Goal: Transaction & Acquisition: Obtain resource

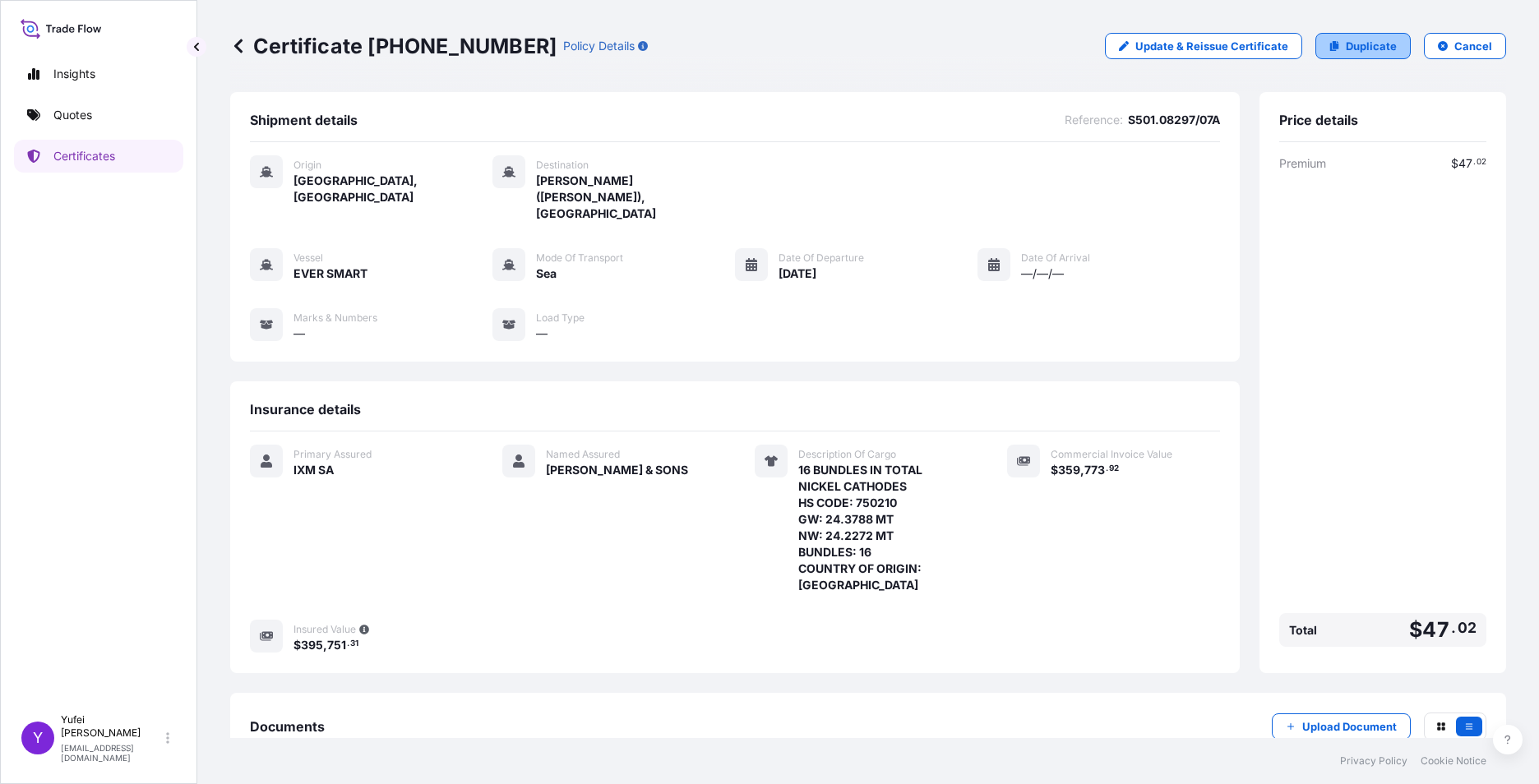
click at [901, 46] on icon at bounding box center [1334, 46] width 9 height 10
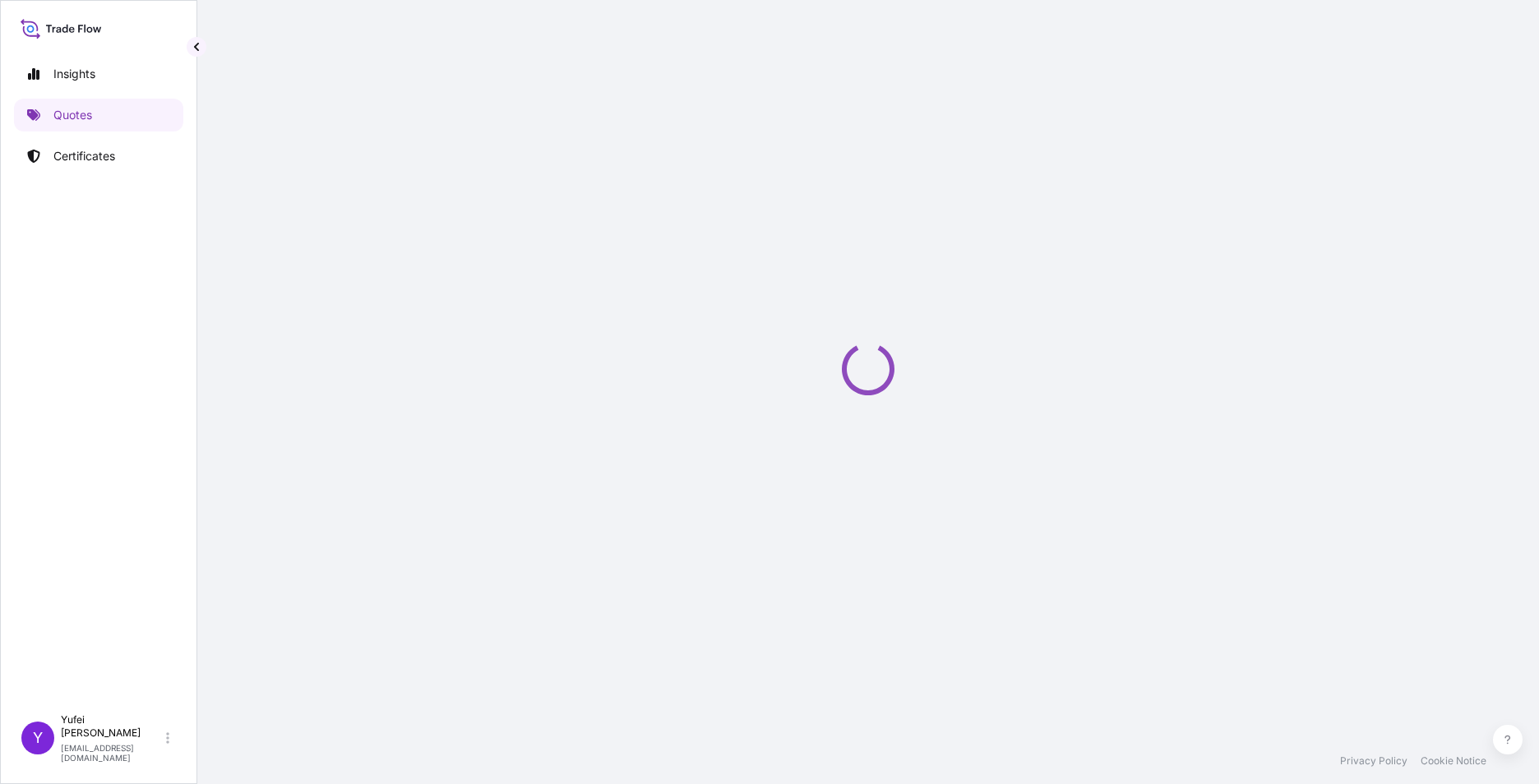
select select "Sea"
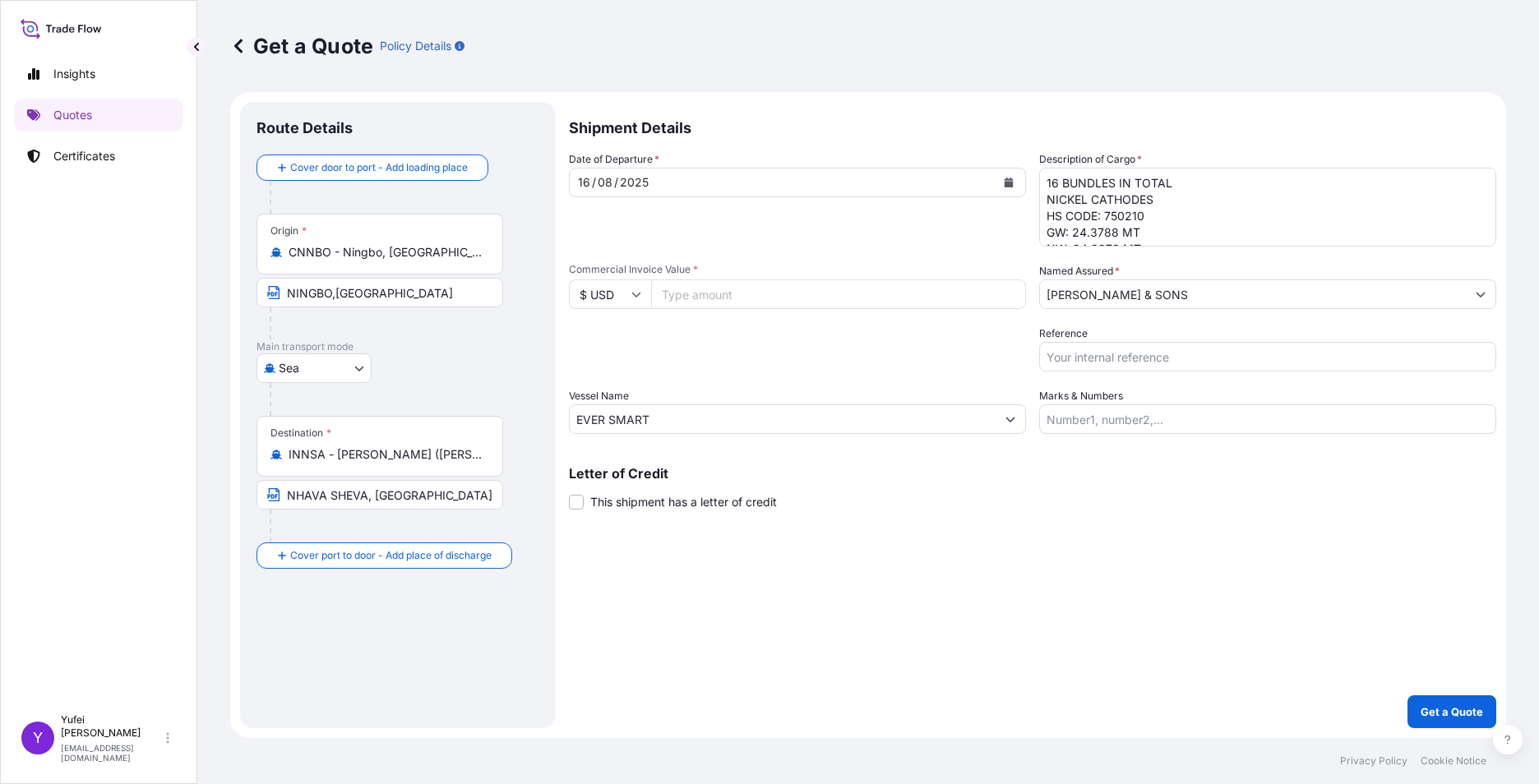
select select "31846"
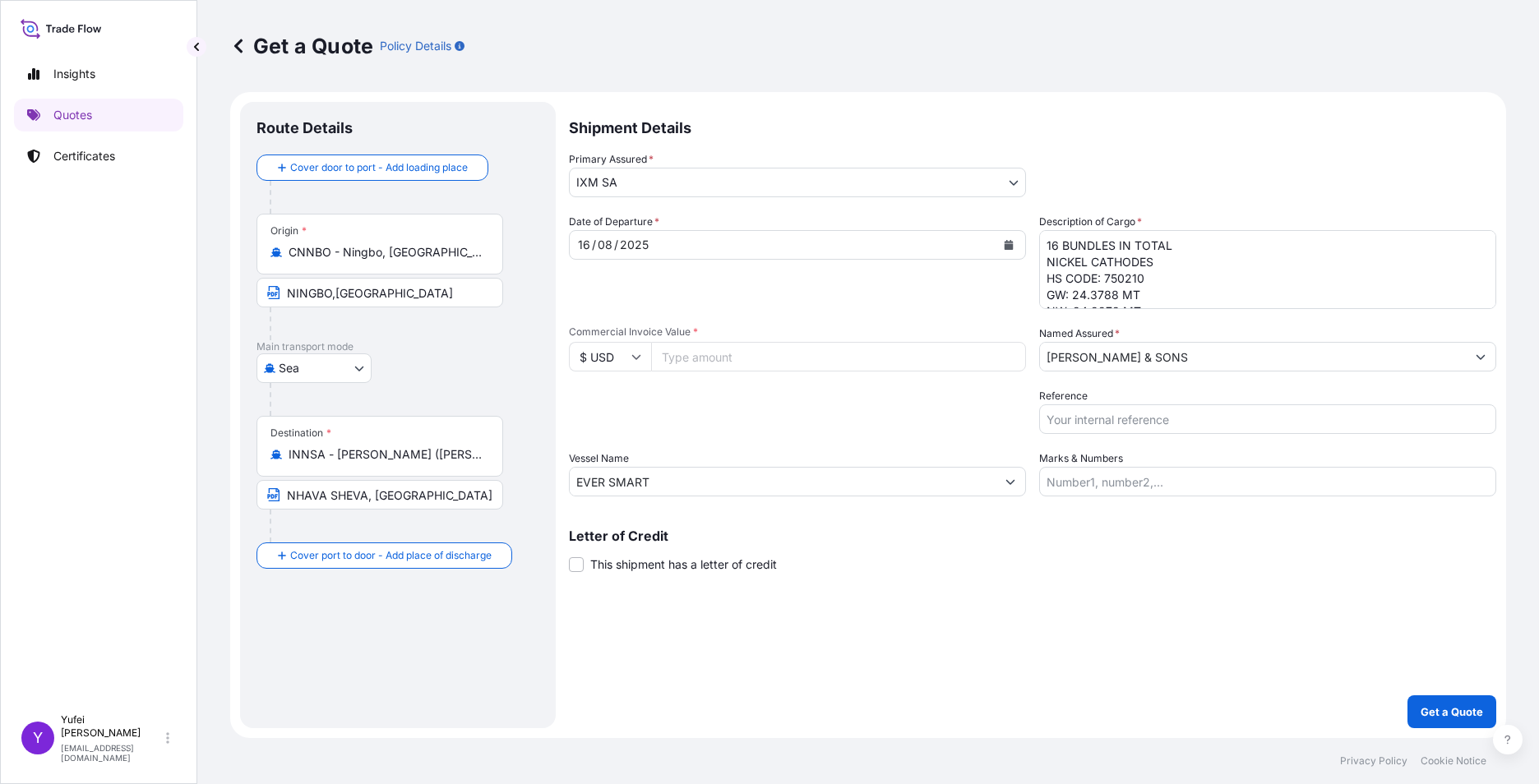
click at [716, 361] on input "Commercial Invoice Value *" at bounding box center [838, 357] width 374 height 29
type input "360412.83"
click at [806, 422] on div "Packing Category Type to search a container mode Please select a primary mode o…" at bounding box center [797, 411] width 457 height 46
drag, startPoint x: 1114, startPoint y: 240, endPoint x: 1091, endPoint y: 240, distance: 23.0
click at [901, 240] on textarea "16 BUNDLES IN TOTAL NICKEL CATHODES HS CODE: 750210 GW: 24.3788 MT NW: 24.2272 …" at bounding box center [1267, 269] width 457 height 79
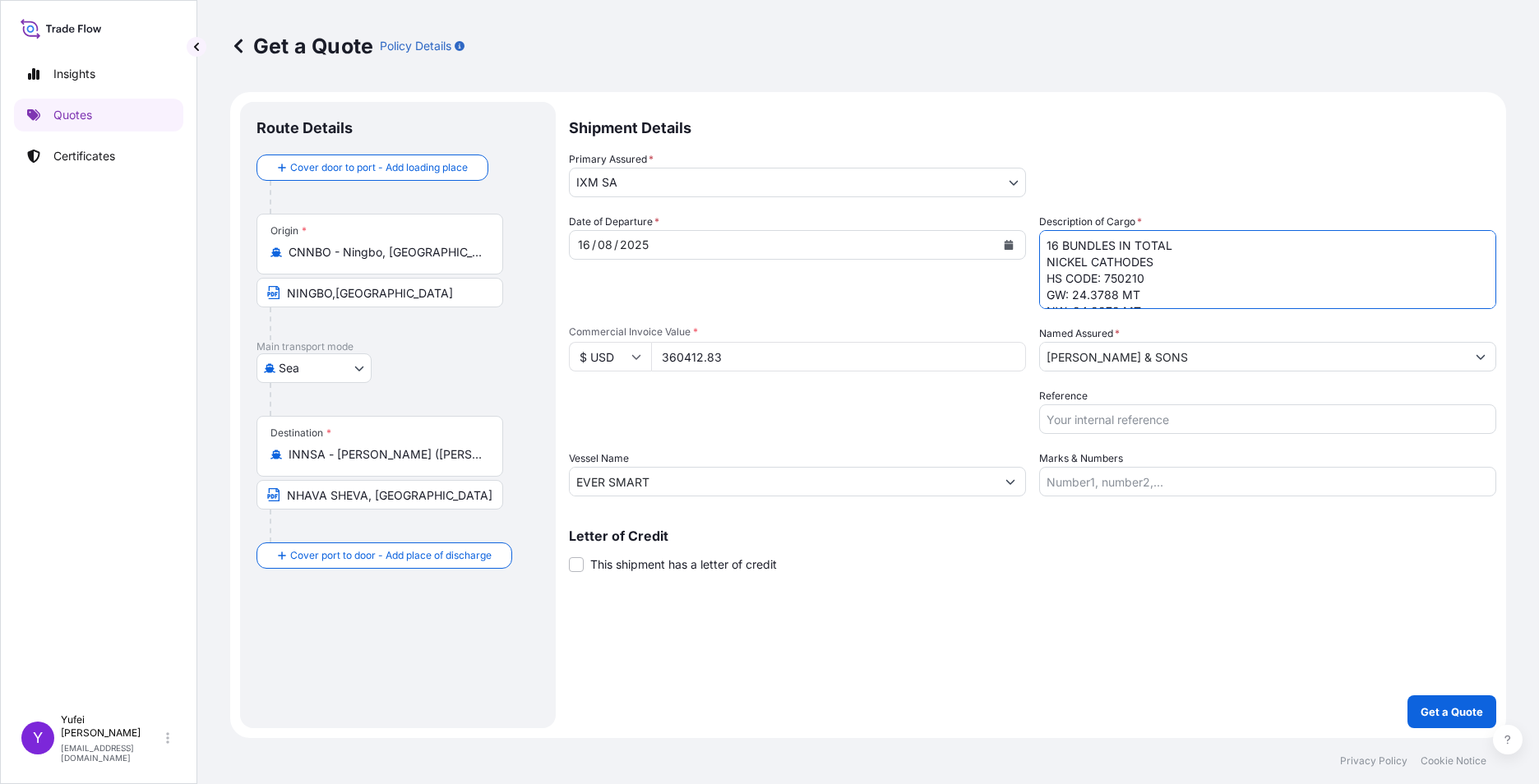
scroll to position [67, 0]
drag, startPoint x: 1098, startPoint y: 261, endPoint x: 1104, endPoint y: 252, distance: 10.8
click at [901, 261] on textarea "16 BUNDLES IN TOTAL NICKEL CATHODES HS CODE: 750210 GW: 24.3788 MT NW: 24.2272 …" at bounding box center [1267, 269] width 457 height 79
click at [901, 244] on textarea "16 BUNDLES IN TOTAL NICKEL CATHODES HS CODE: 750210 GW: 24.3788 MT NW: 24.2272 …" at bounding box center [1267, 269] width 457 height 79
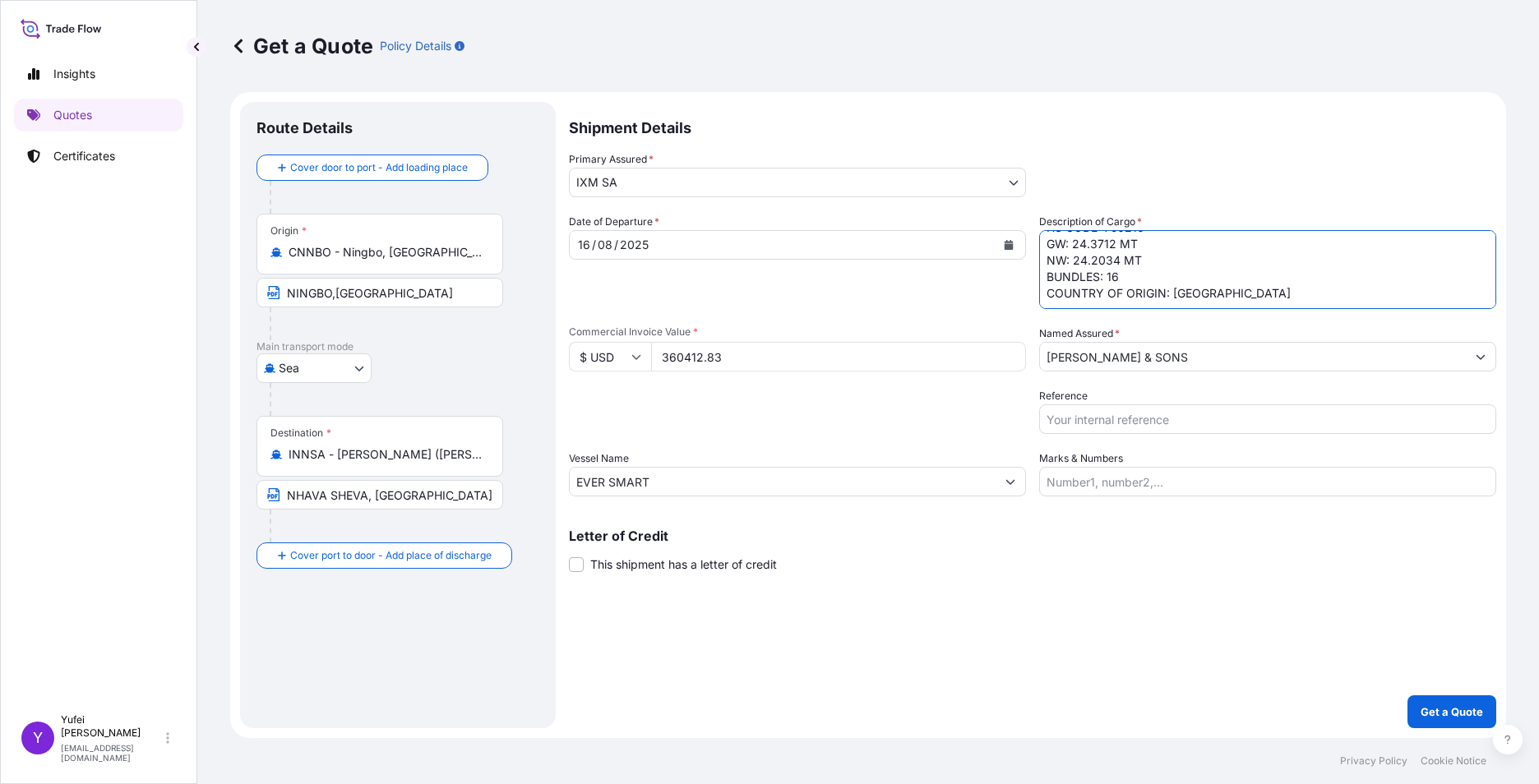
type textarea "16 BUNDLES IN TOTAL NICKEL CATHODES HS CODE: 750210 GW: 24.3712 MT NW: 24.2034 …"
click at [901, 405] on input "Reference" at bounding box center [1267, 419] width 457 height 29
click at [901, 415] on input "Reference" at bounding box center [1267, 419] width 457 height 29
click at [901, 419] on input "S501.08297/07A" at bounding box center [1267, 419] width 457 height 29
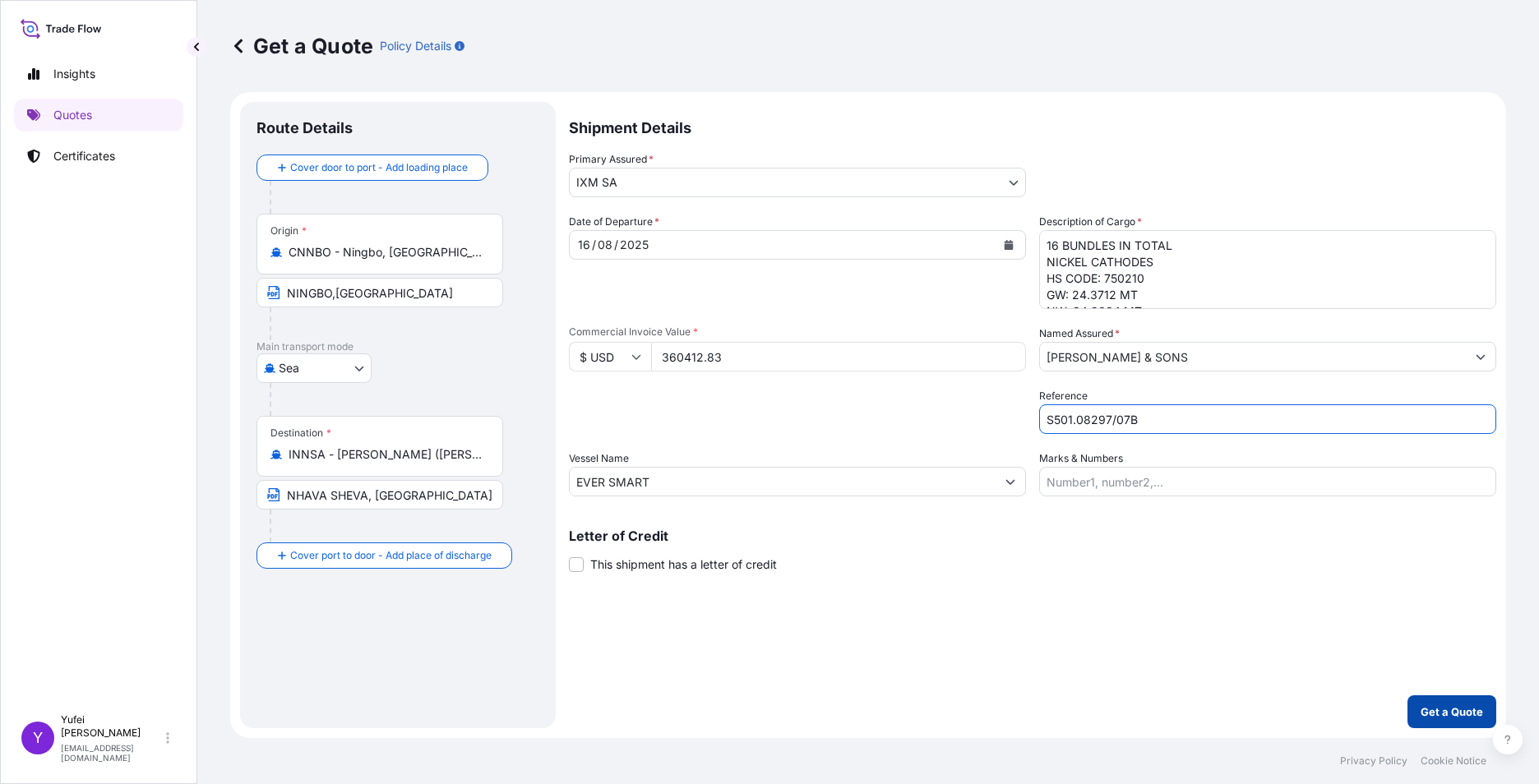
type input "S501.08297/07B"
click at [901, 710] on p "Get a Quote" at bounding box center [1452, 712] width 63 height 17
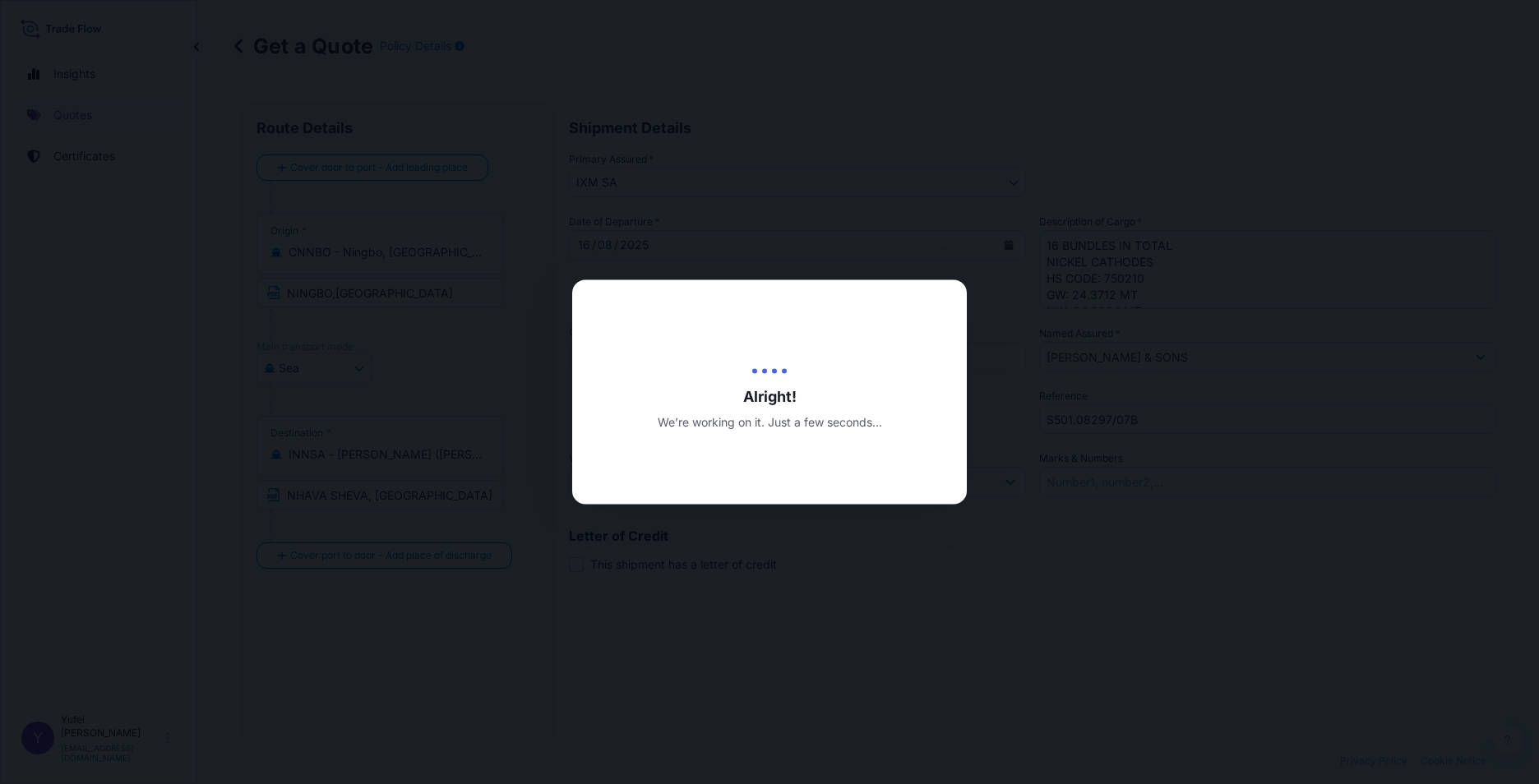
type input "[DATE]"
select select "Sea"
select select "31846"
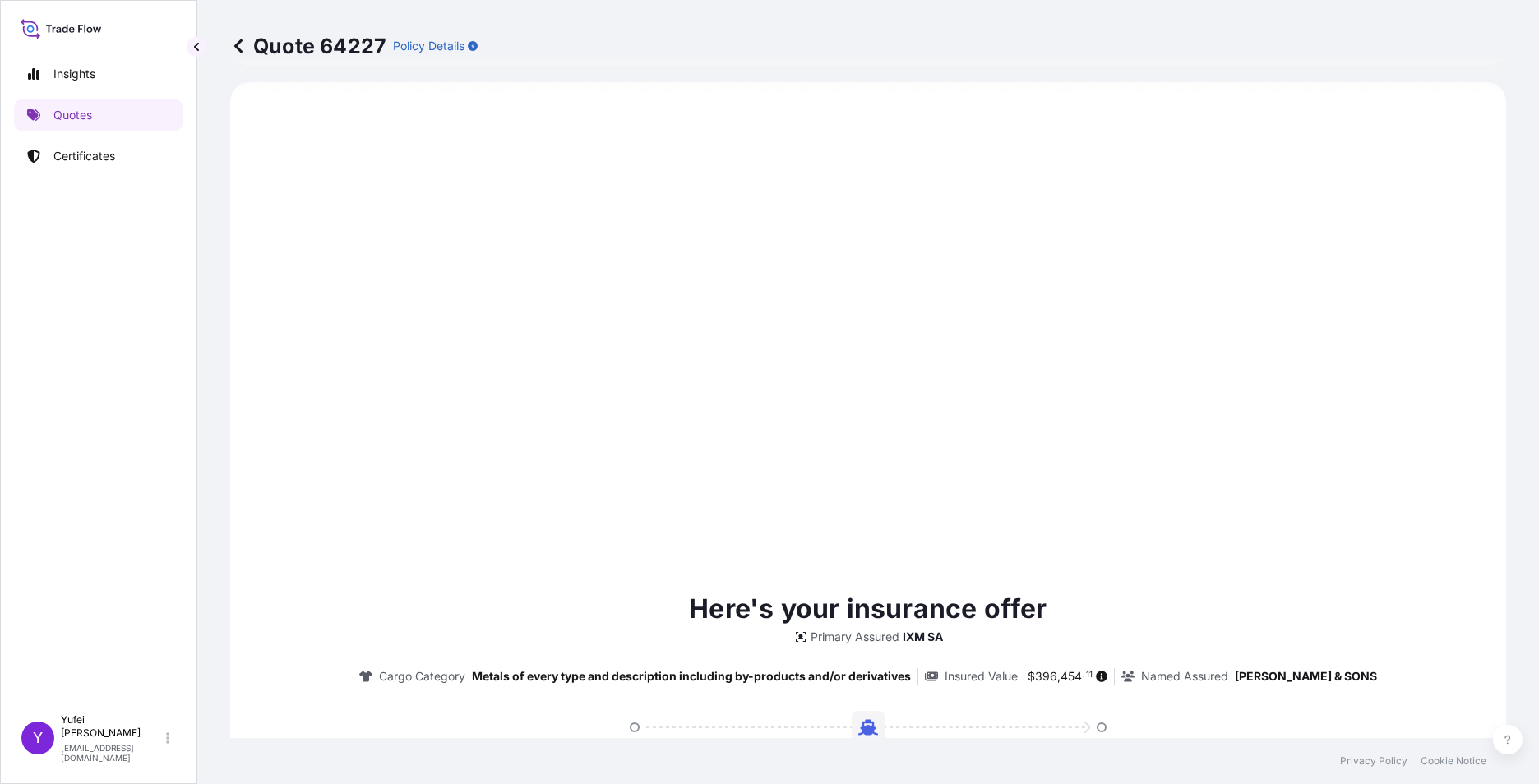
scroll to position [1690, 0]
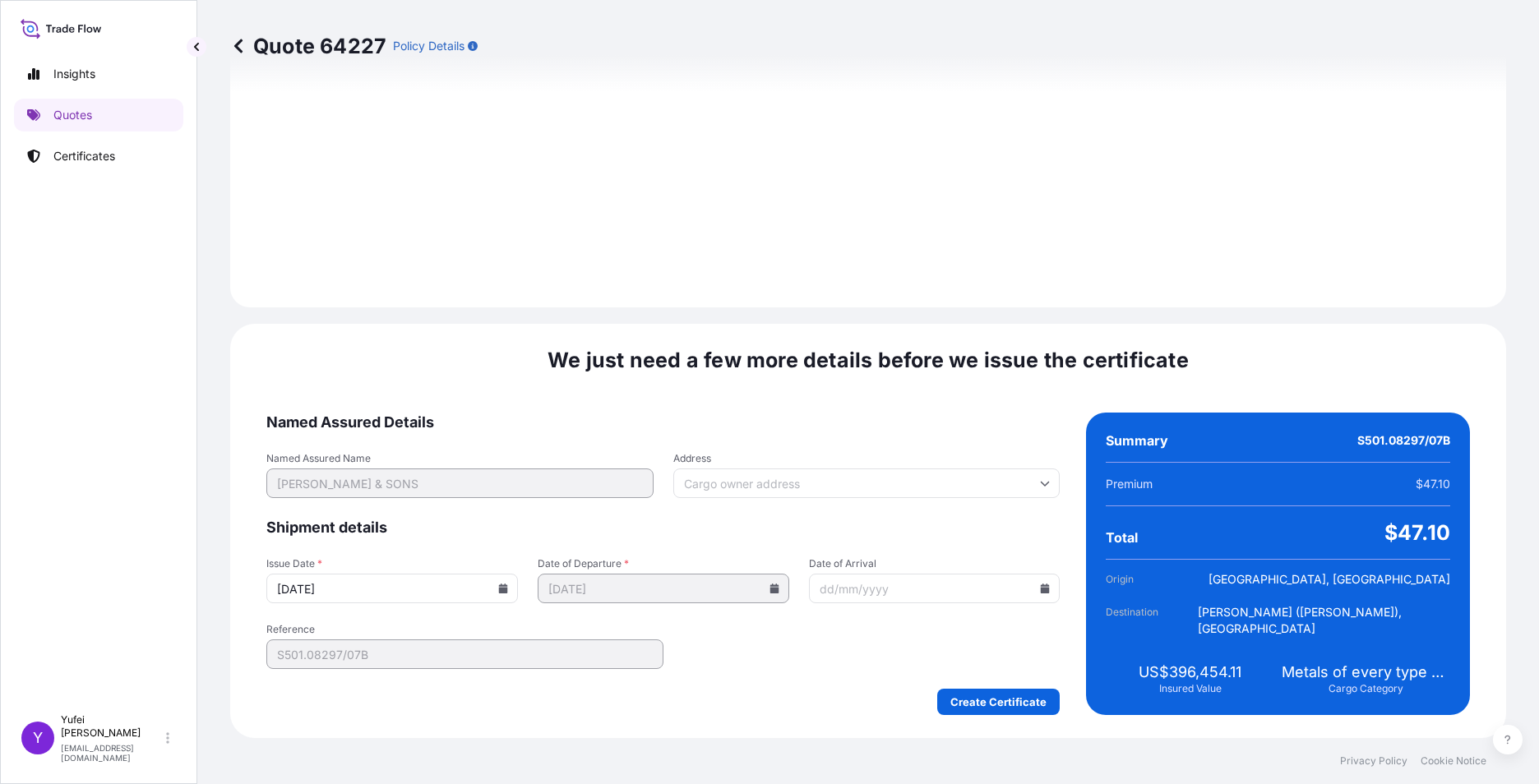
click at [500, 588] on icon at bounding box center [503, 588] width 9 height 10
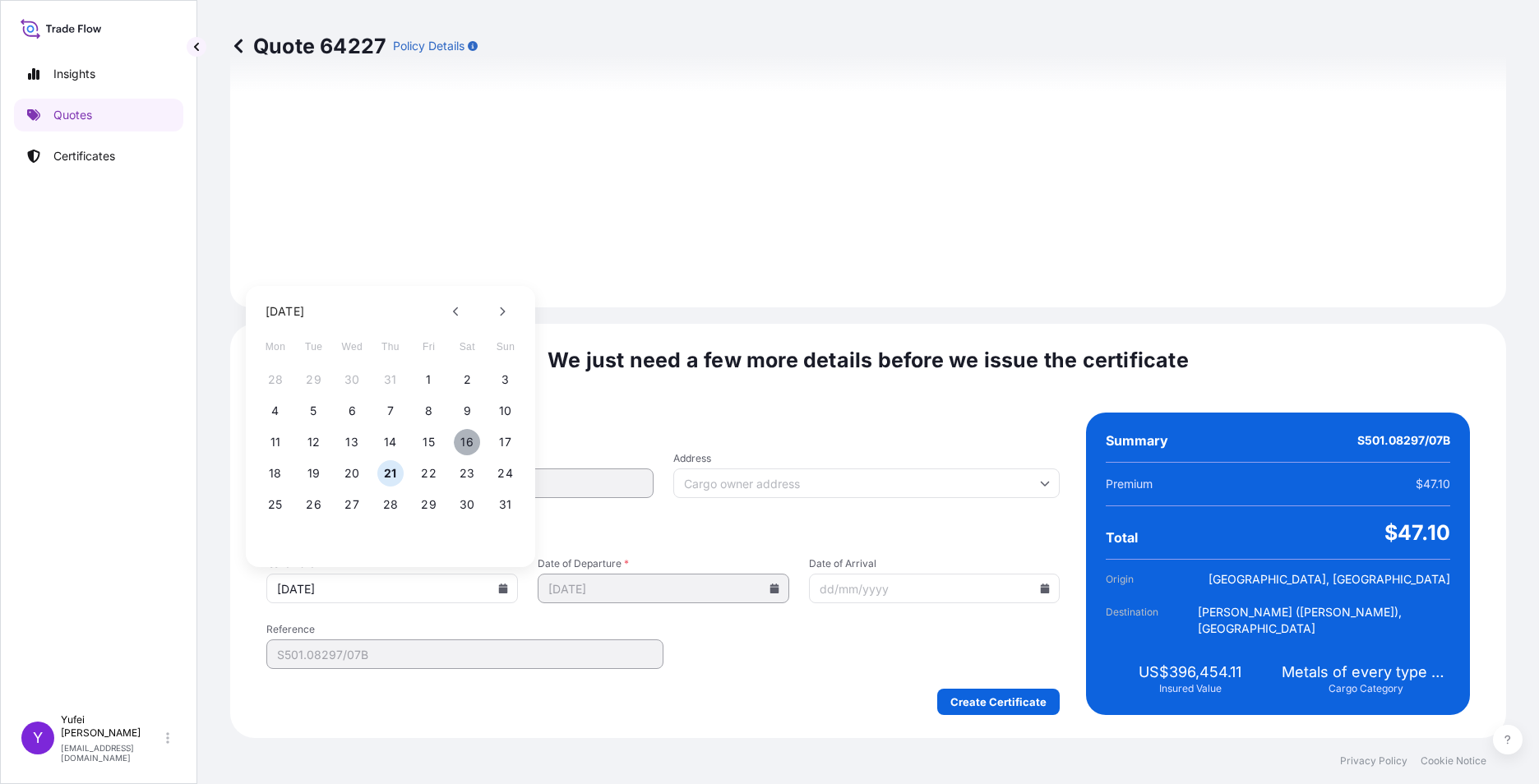
click at [463, 442] on button "16" at bounding box center [466, 442] width 26 height 26
type input "[DATE]"
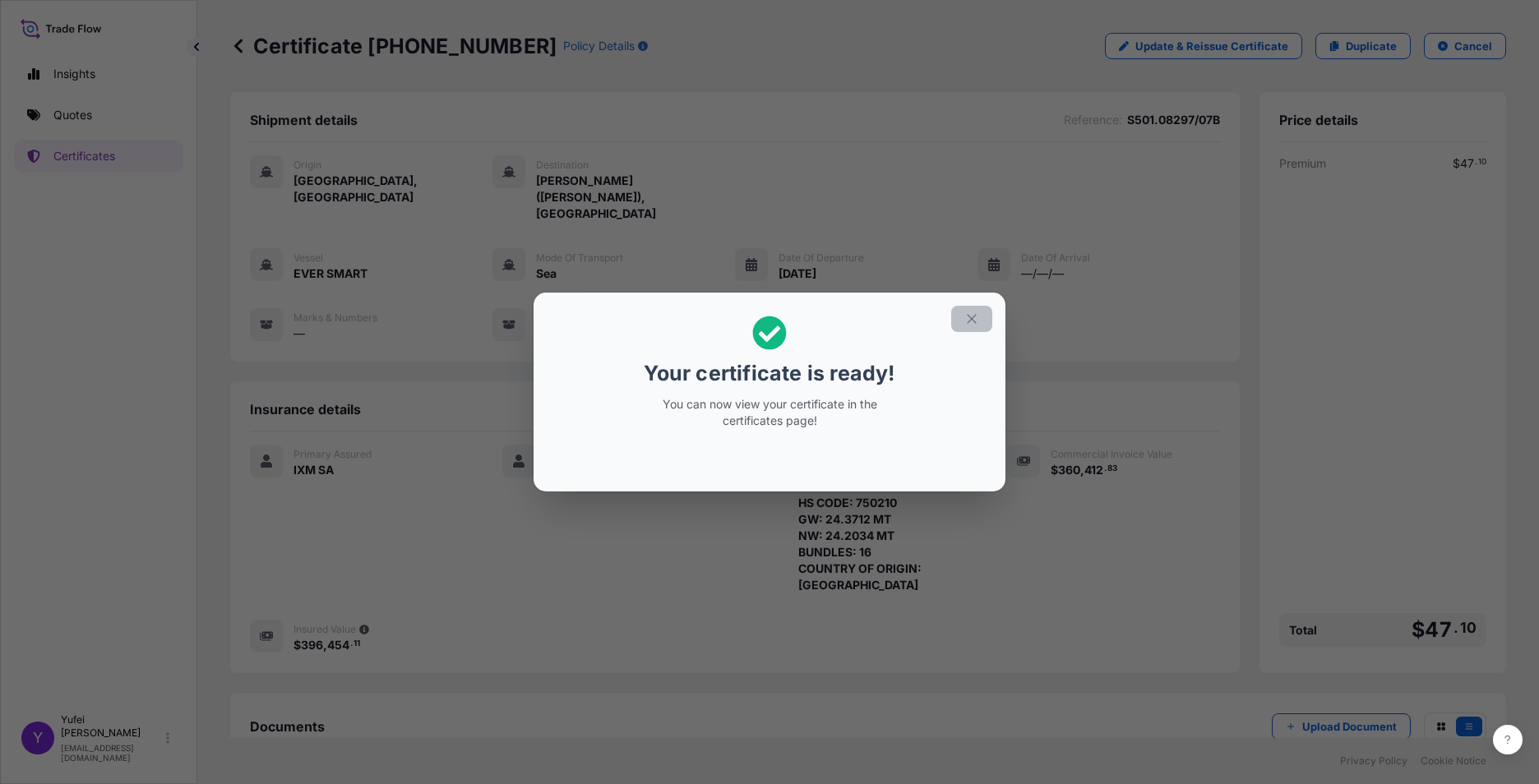
click at [901, 322] on icon "button" at bounding box center [971, 319] width 15 height 15
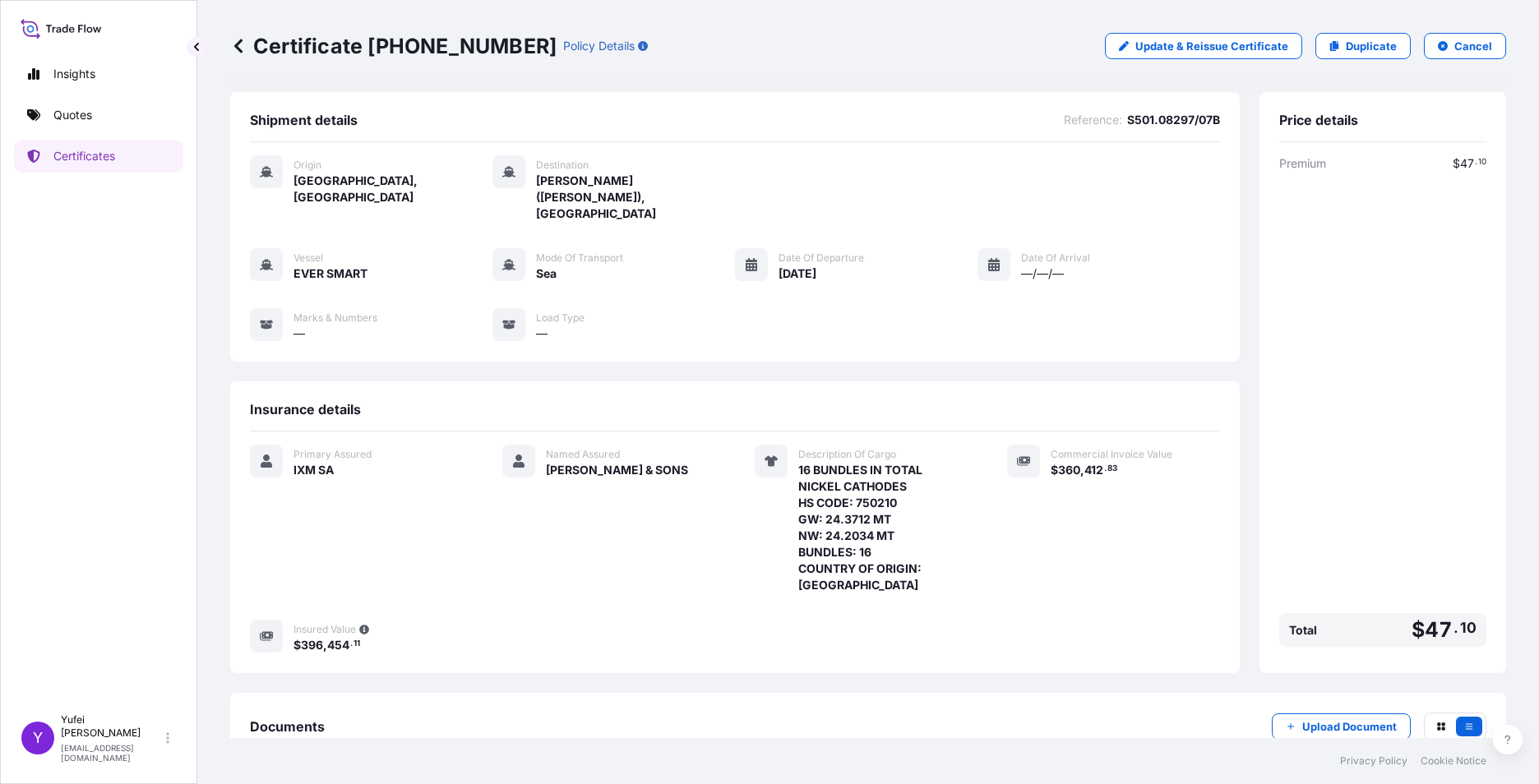
scroll to position [75, 0]
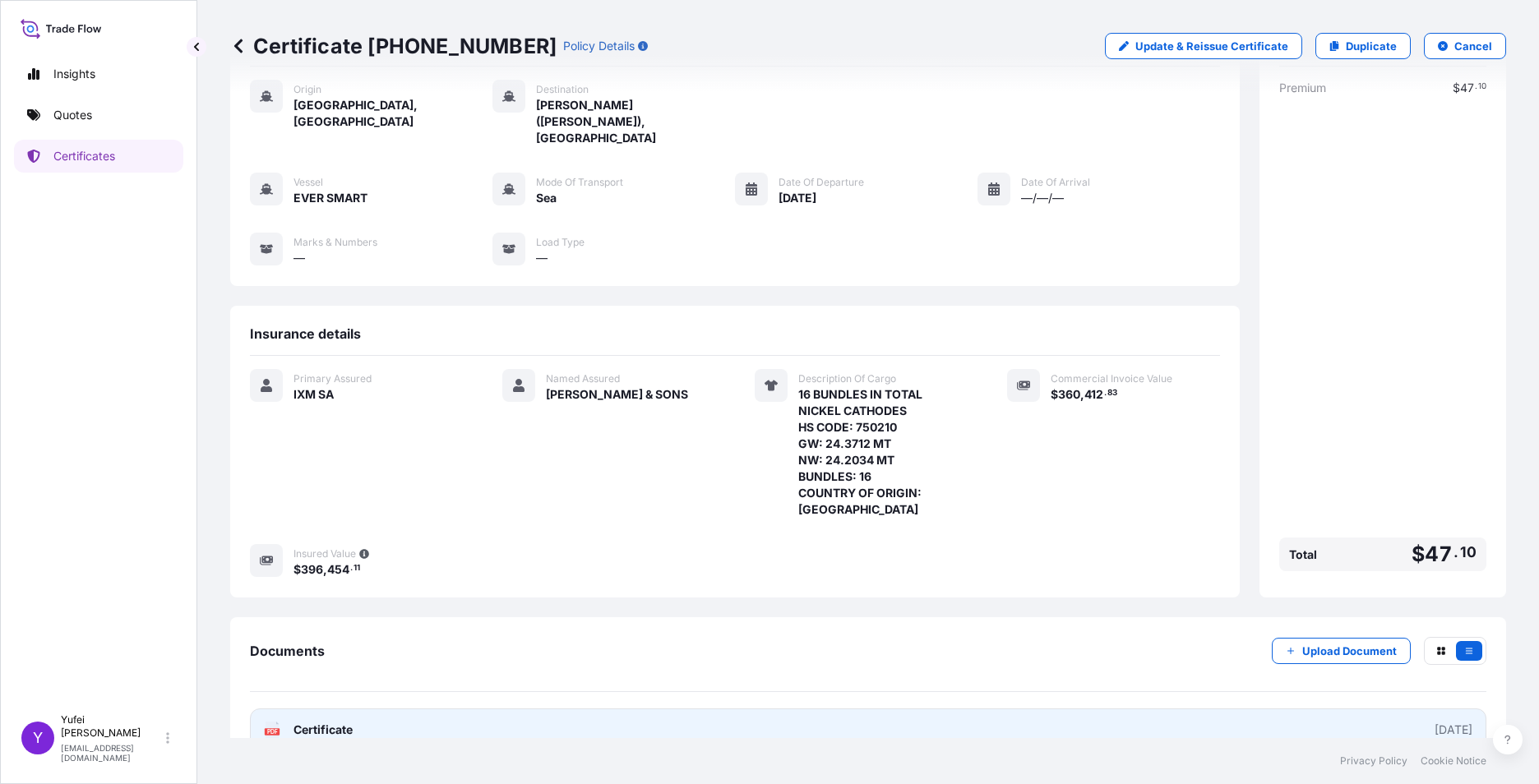
click at [748, 709] on link "PDF Certificate [DATE]" at bounding box center [868, 730] width 1236 height 43
